Goal: Check status: Check status

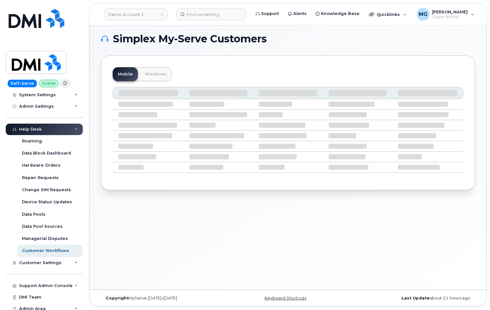
scroll to position [3, 0]
click at [42, 283] on div "Support Admin Console" at bounding box center [46, 285] width 54 height 5
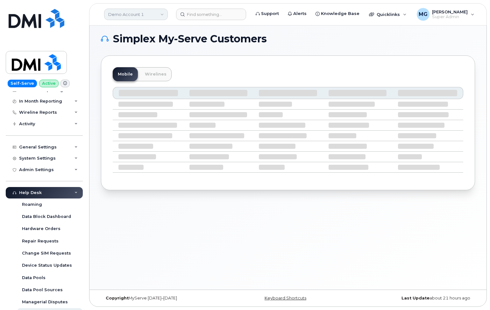
click at [152, 15] on link "Demo Account 1" at bounding box center [136, 14] width 64 height 11
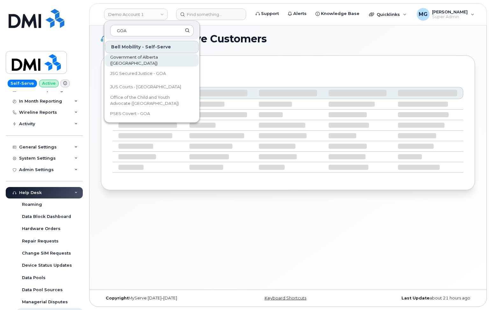
type input "GOA"
click at [125, 59] on span "Government of Alberta ([GEOGRAPHIC_DATA])" at bounding box center [146, 60] width 73 height 12
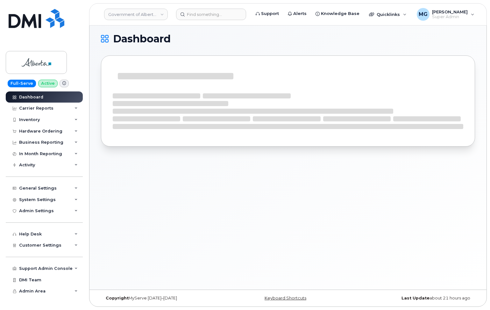
scroll to position [3, 0]
click at [33, 197] on div "System Settings" at bounding box center [37, 199] width 37 height 5
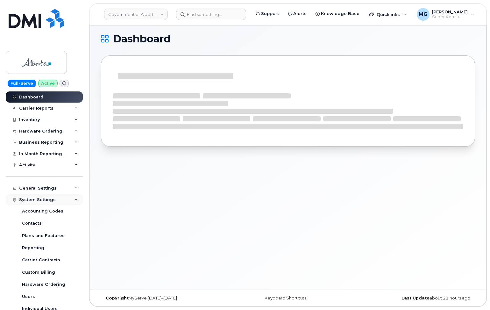
click at [33, 197] on div "System Settings" at bounding box center [37, 199] width 37 height 5
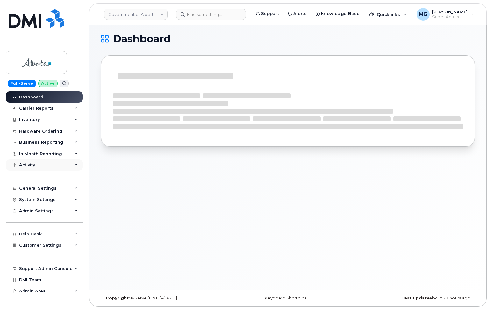
click at [27, 164] on div "Activity" at bounding box center [27, 164] width 16 height 5
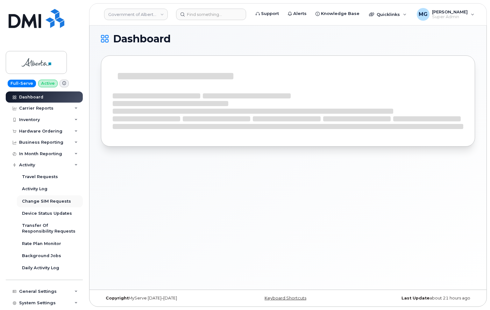
click at [39, 198] on div "Change SIM Requests" at bounding box center [46, 201] width 49 height 6
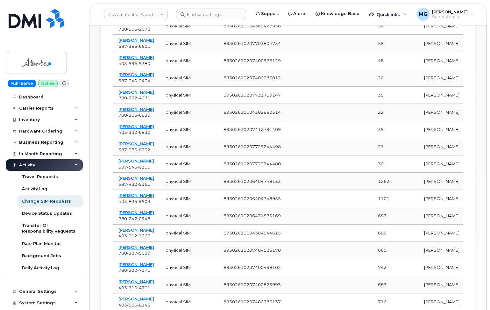
scroll to position [146, 0]
click at [131, 180] on link "Jamie Nemeth" at bounding box center [137, 177] width 36 height 5
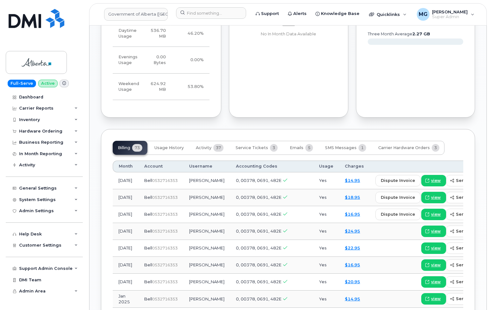
scroll to position [430, 0]
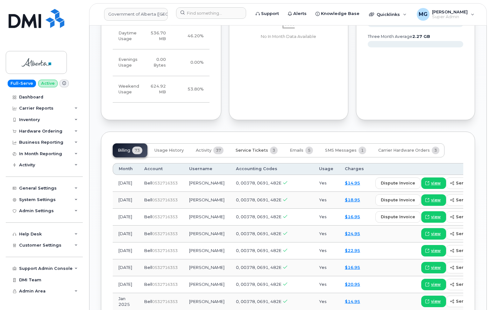
click at [255, 148] on span "Service Tickets" at bounding box center [252, 150] width 32 height 5
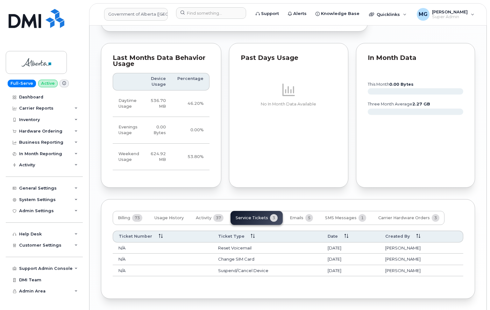
scroll to position [362, 0]
click at [350, 216] on span "SMS Messages" at bounding box center [341, 218] width 32 height 5
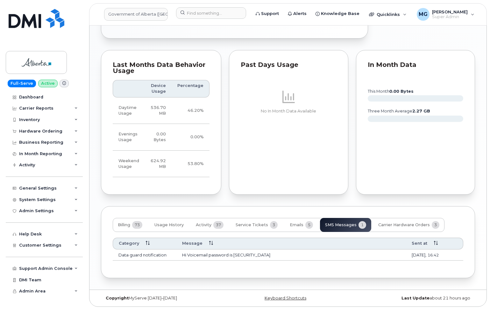
scroll to position [334, 0]
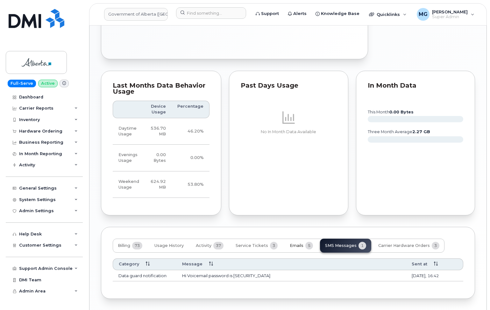
click at [298, 243] on span "Emails" at bounding box center [297, 245] width 14 height 5
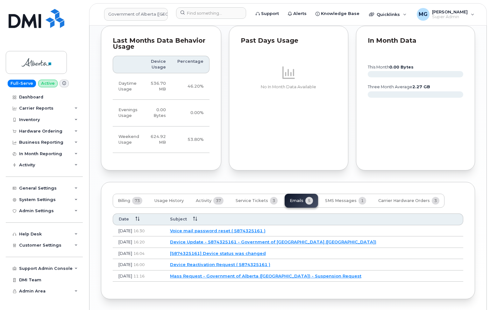
scroll to position [379, 0]
click at [390, 198] on span "Carrier Hardware Orders" at bounding box center [404, 200] width 52 height 5
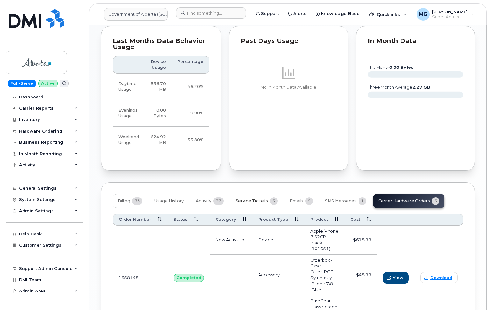
click at [251, 198] on span "Service Tickets" at bounding box center [252, 200] width 32 height 5
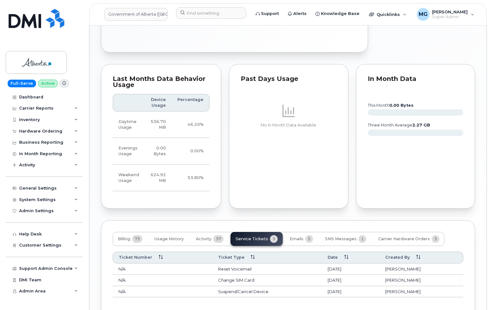
scroll to position [343, 0]
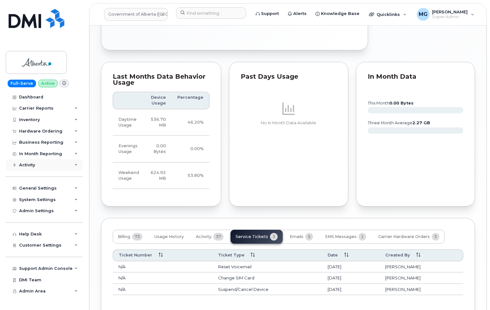
click at [31, 163] on div "Activity" at bounding box center [27, 164] width 16 height 5
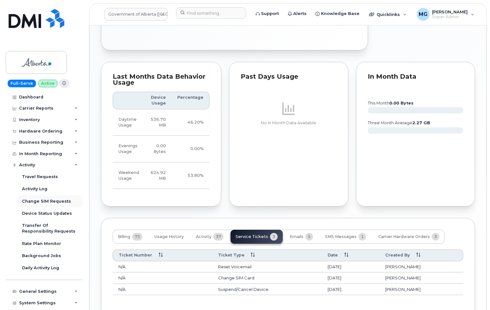
click at [32, 199] on div "Change SIM Requests" at bounding box center [46, 201] width 49 height 6
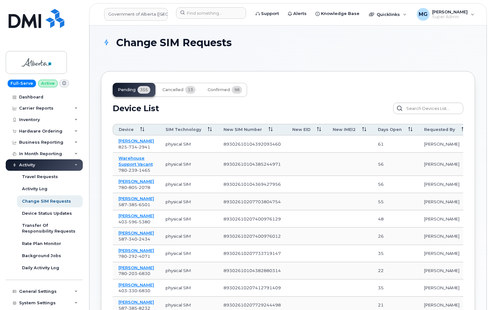
click at [362, 129] on icon at bounding box center [364, 129] width 4 height 4
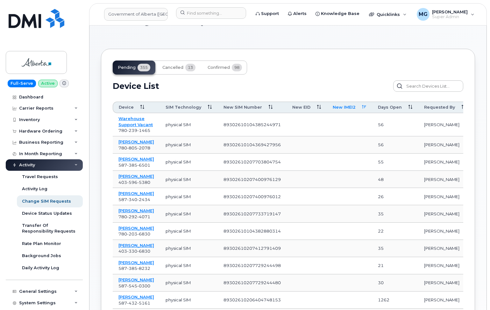
scroll to position [14, 0]
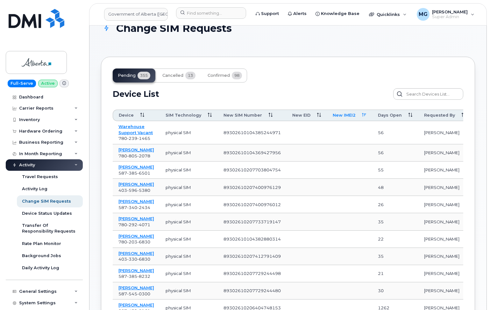
click at [362, 115] on icon at bounding box center [364, 115] width 4 height 4
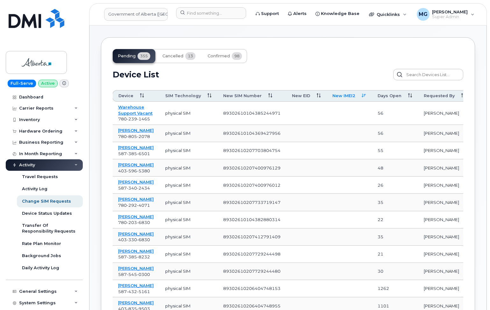
scroll to position [24, 0]
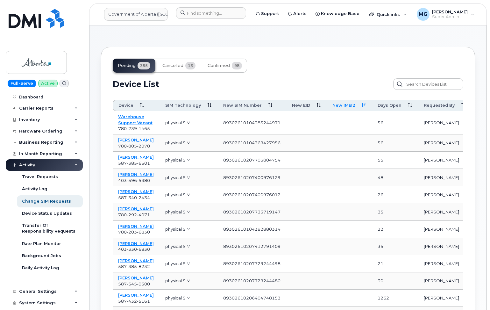
click at [362, 105] on icon at bounding box center [364, 105] width 4 height 4
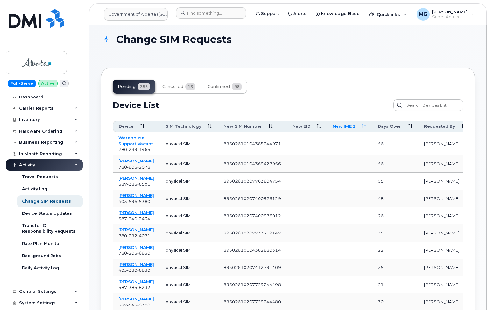
click at [408, 126] on icon at bounding box center [410, 126] width 4 height 4
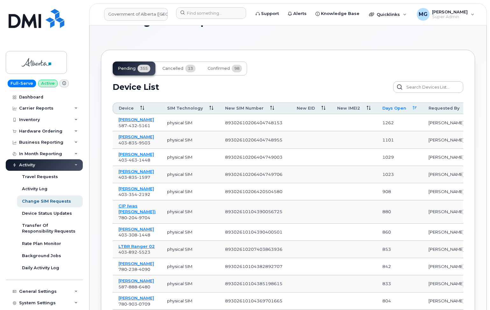
scroll to position [18, 0]
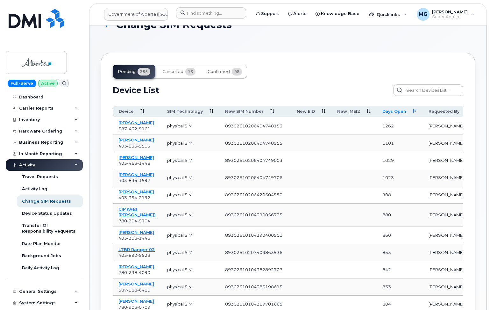
click at [413, 110] on icon at bounding box center [415, 111] width 4 height 4
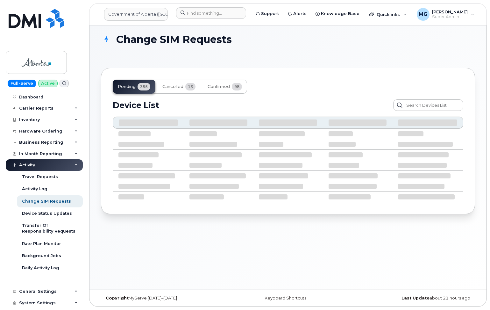
scroll to position [3, 0]
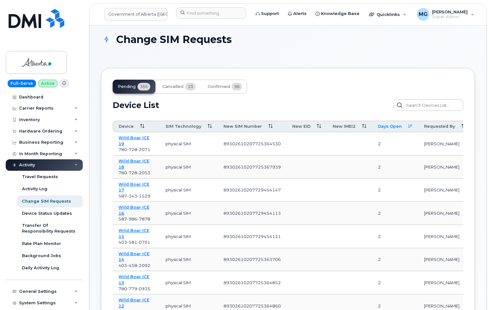
click at [131, 137] on link "Wild Boar ICE 19" at bounding box center [134, 140] width 31 height 11
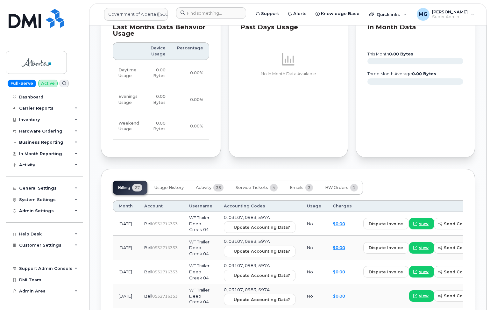
scroll to position [563, 0]
click at [246, 184] on span "Service Tickets" at bounding box center [252, 186] width 32 height 5
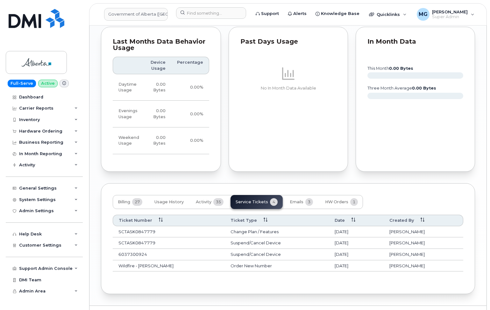
scroll to position [547, 0]
click at [297, 200] on span "Emails" at bounding box center [297, 202] width 14 height 5
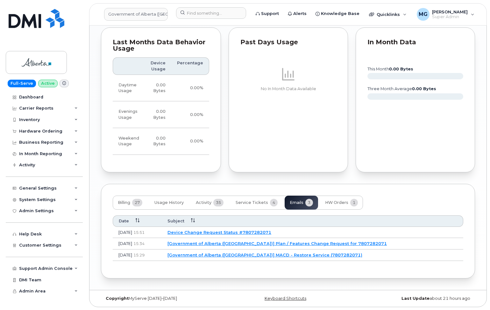
scroll to position [531, 0]
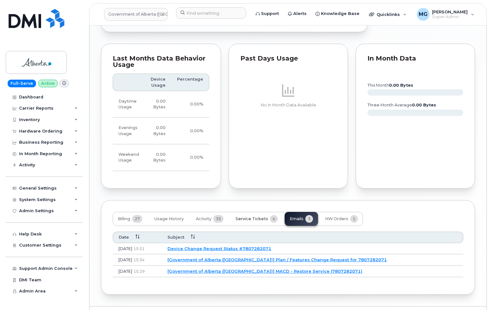
click at [244, 216] on span "Service Tickets" at bounding box center [252, 218] width 32 height 5
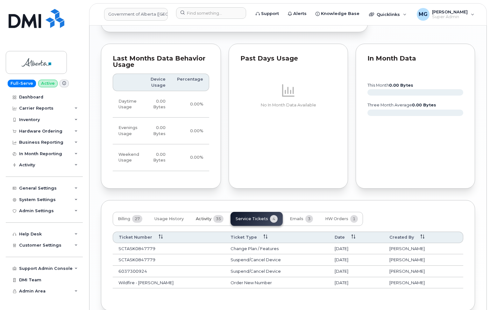
click at [202, 216] on span "Activity" at bounding box center [204, 218] width 16 height 5
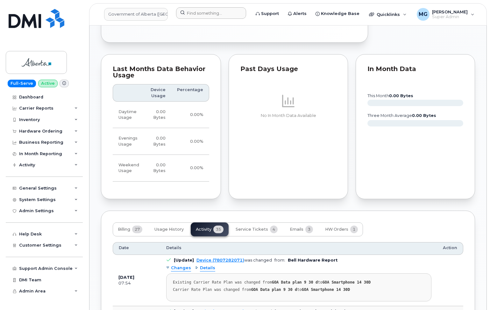
scroll to position [520, 0]
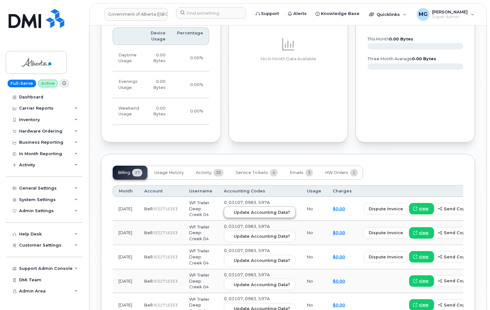
scroll to position [582, 0]
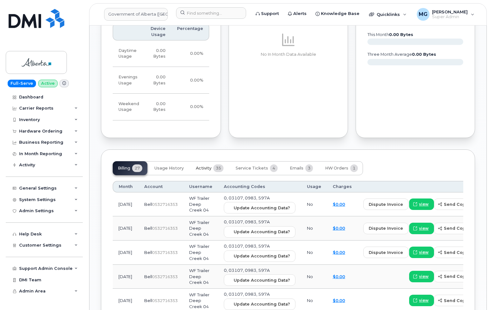
click at [204, 166] on span "Activity" at bounding box center [204, 168] width 16 height 5
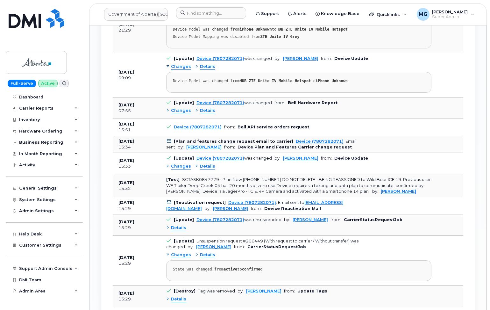
scroll to position [824, 0]
click at [179, 226] on span "Details" at bounding box center [178, 229] width 15 height 6
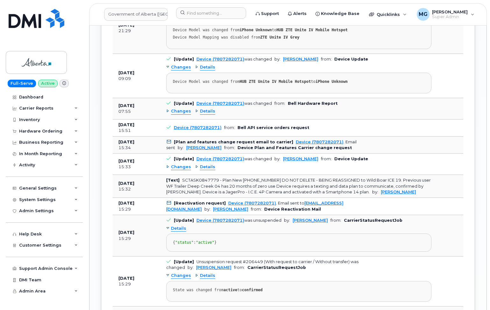
click at [181, 273] on span "Changes" at bounding box center [181, 276] width 20 height 6
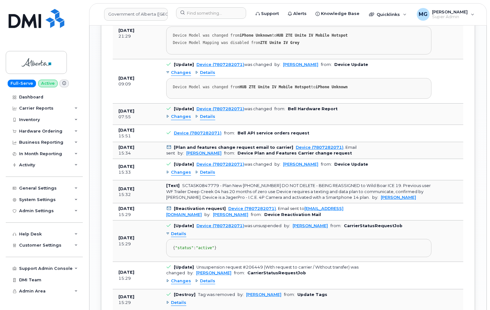
scroll to position [817, 0]
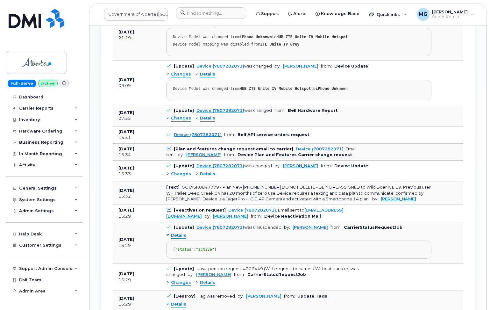
click at [183, 115] on span "Changes" at bounding box center [181, 118] width 20 height 6
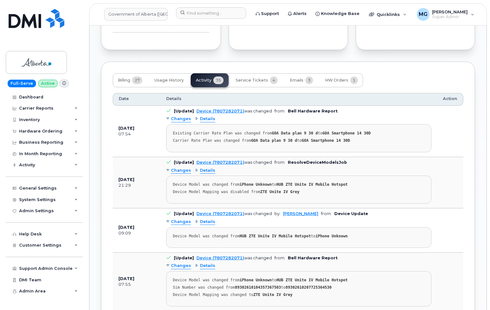
scroll to position [668, 0]
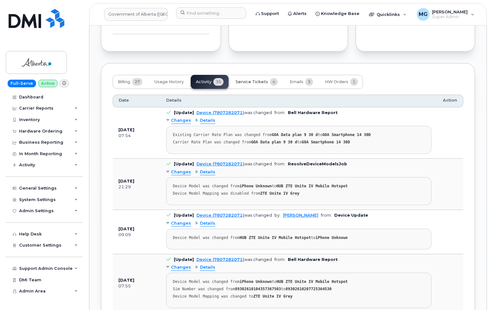
click at [246, 79] on span "Service Tickets" at bounding box center [252, 81] width 32 height 5
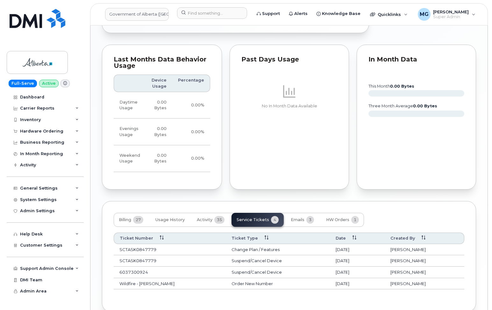
scroll to position [530, 0]
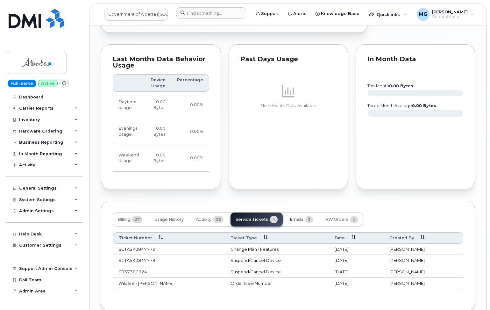
click at [295, 217] on span "Emails" at bounding box center [297, 219] width 14 height 5
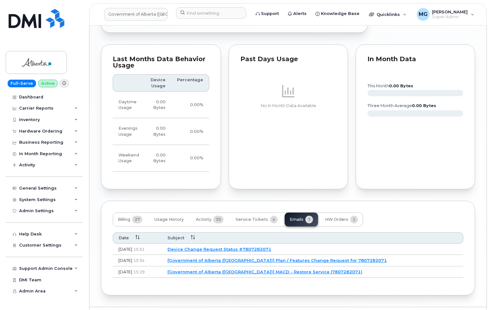
click at [285, 258] on link "[Government of Alberta ([GEOGRAPHIC_DATA])] Plan / Features Change Request for …" at bounding box center [277, 260] width 219 height 5
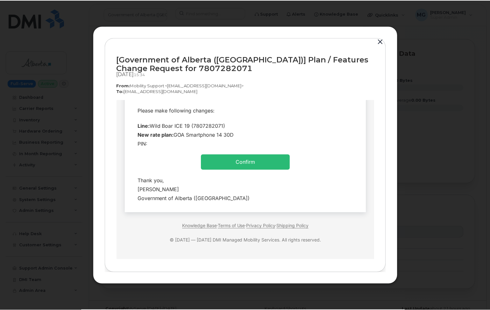
scroll to position [62, 0]
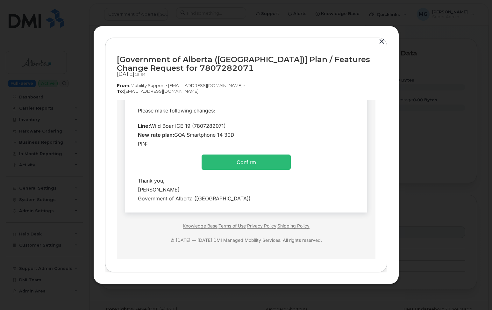
click at [381, 43] on button "button" at bounding box center [382, 41] width 10 height 9
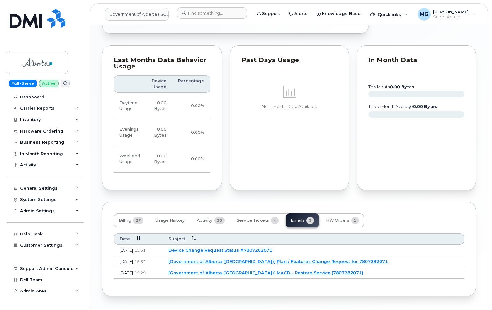
scroll to position [529, 0]
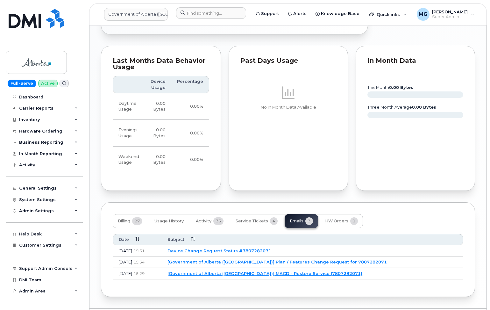
click at [226, 259] on link "[Government of Alberta ([GEOGRAPHIC_DATA])] Plan / Features Change Request for …" at bounding box center [277, 261] width 219 height 5
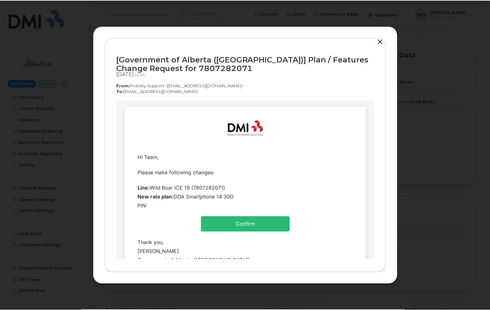
scroll to position [0, 0]
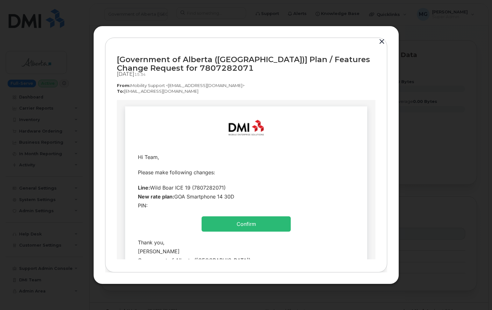
click at [383, 41] on button "button" at bounding box center [382, 41] width 10 height 9
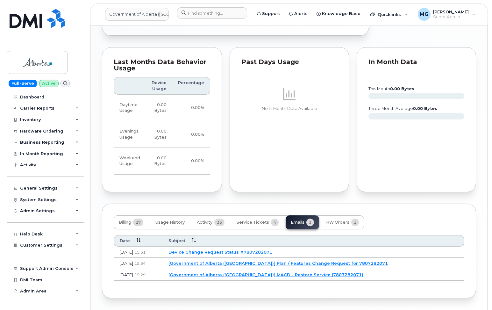
scroll to position [527, 0]
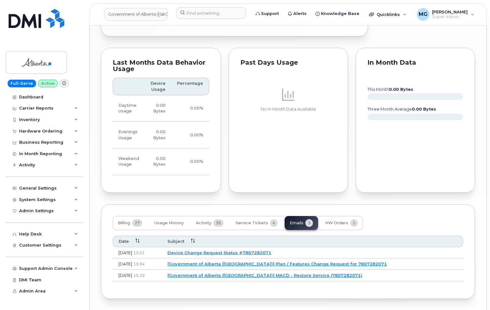
click at [219, 250] on link "Device Change Request Status #7807282071" at bounding box center [220, 252] width 104 height 5
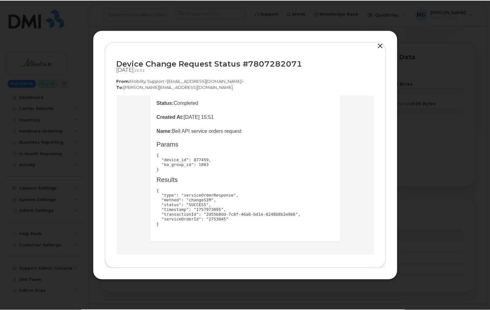
scroll to position [73, 0]
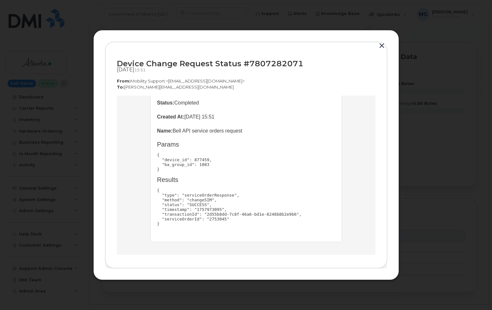
click at [382, 47] on button "button" at bounding box center [382, 45] width 10 height 9
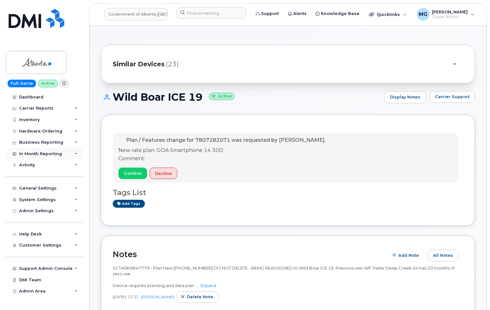
scroll to position [0, 0]
click at [34, 208] on div "Admin Settings" at bounding box center [36, 210] width 35 height 5
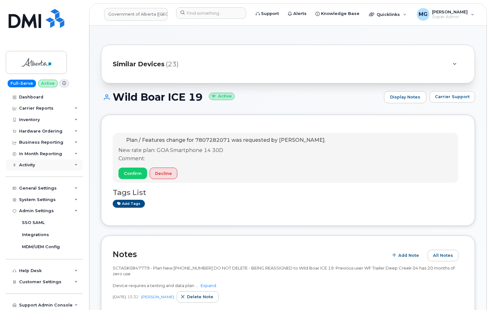
click at [40, 163] on div "Activity" at bounding box center [44, 164] width 77 height 11
